Goal: Entertainment & Leisure: Browse casually

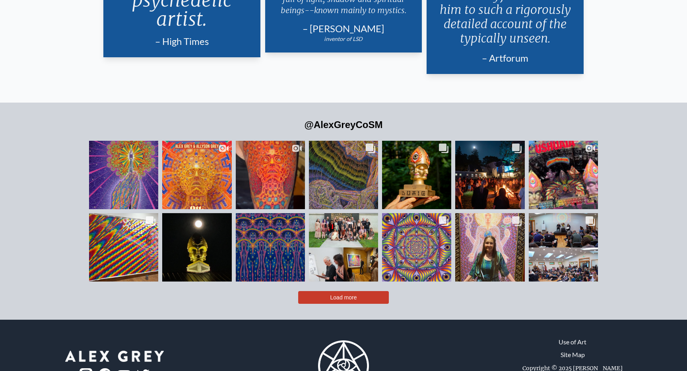
scroll to position [1936, 0]
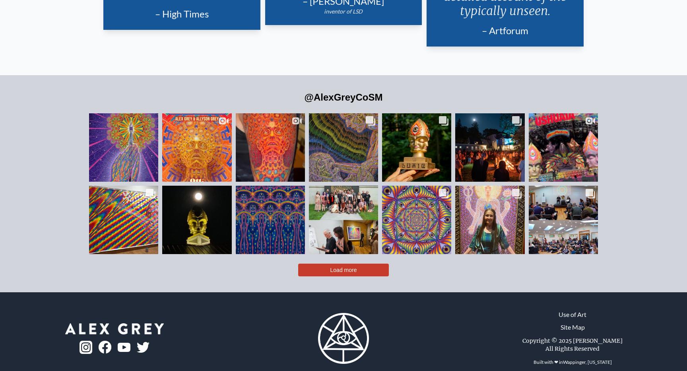
click at [366, 264] on button "Load more" at bounding box center [343, 270] width 91 height 13
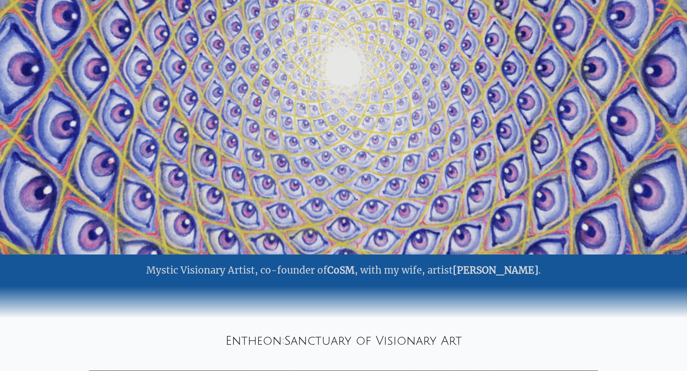
scroll to position [0, 0]
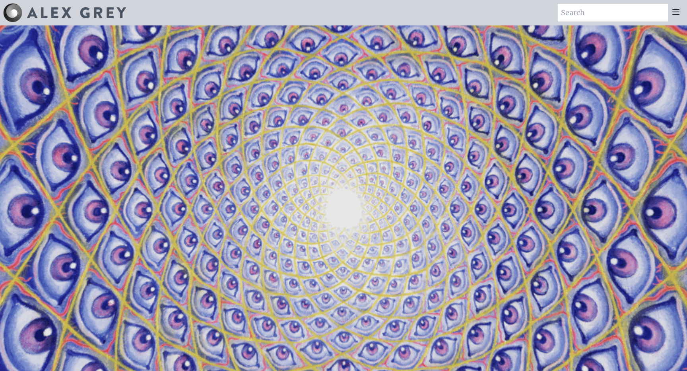
click at [677, 13] on icon at bounding box center [676, 12] width 10 height 10
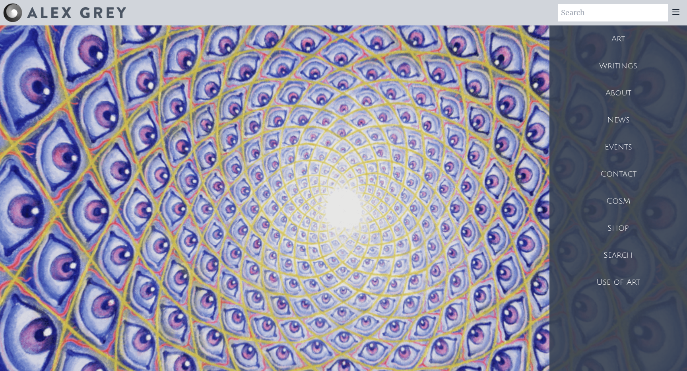
click at [626, 35] on div "Art" at bounding box center [618, 38] width 138 height 27
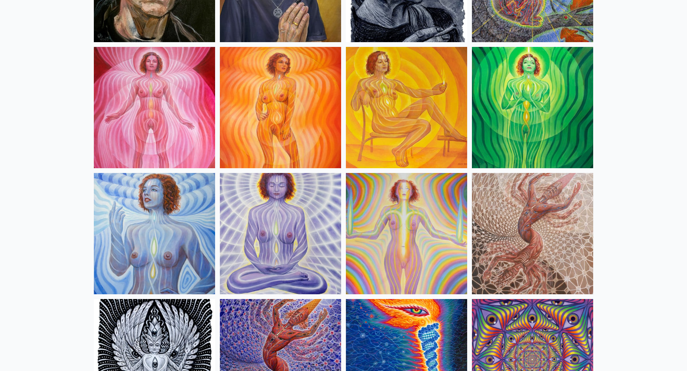
scroll to position [549, 0]
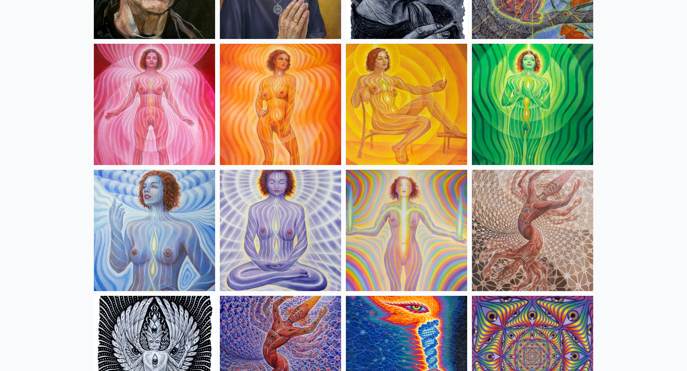
click at [136, 110] on img at bounding box center [154, 104] width 121 height 121
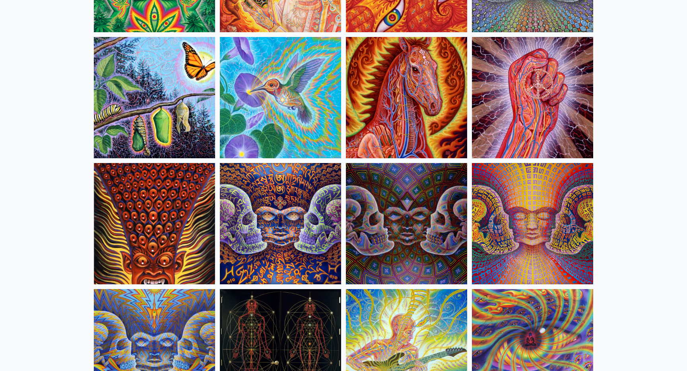
scroll to position [3966, 0]
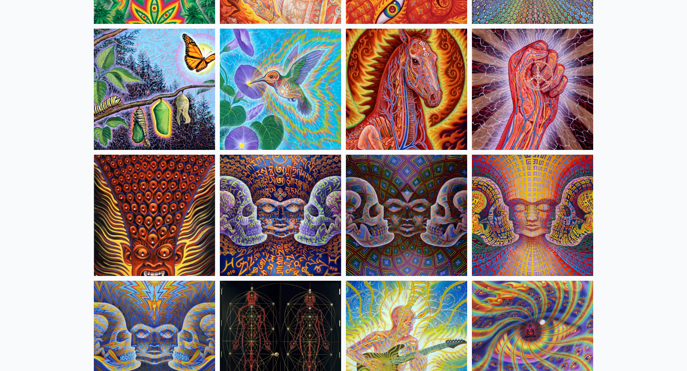
click at [506, 206] on img at bounding box center [532, 215] width 121 height 121
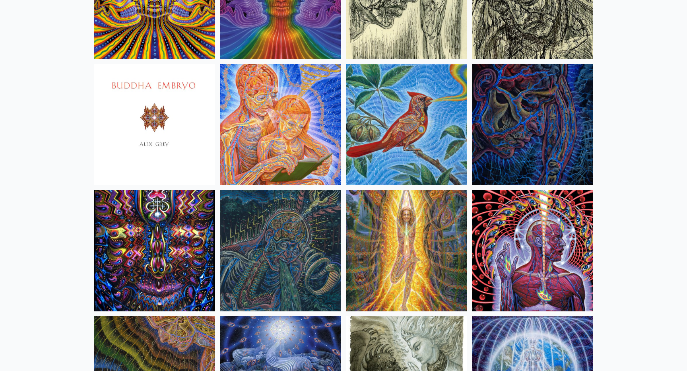
scroll to position [4814, 0]
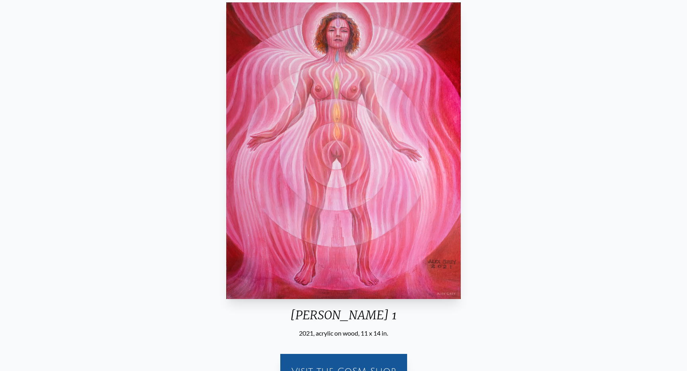
scroll to position [44, 0]
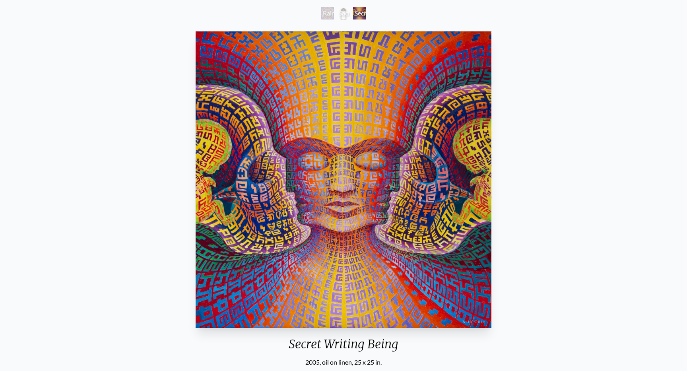
scroll to position [49, 0]
